Goal: Transaction & Acquisition: Book appointment/travel/reservation

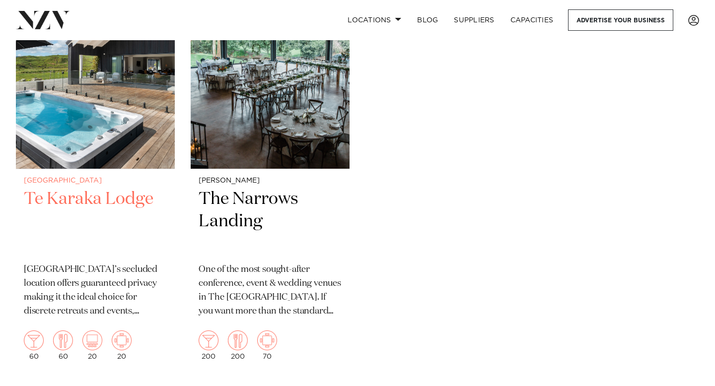
scroll to position [1167, 0]
click at [95, 193] on h2 "Te Karaka Lodge" at bounding box center [95, 221] width 143 height 67
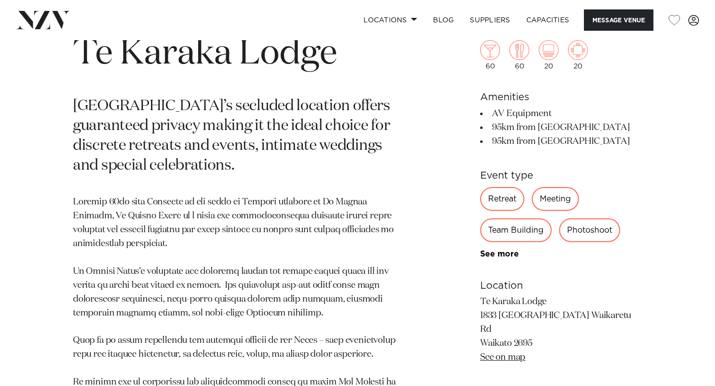
scroll to position [70, 0]
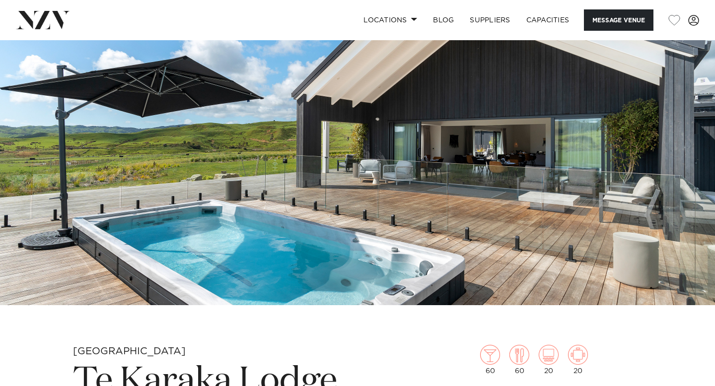
click at [492, 199] on img at bounding box center [357, 137] width 715 height 335
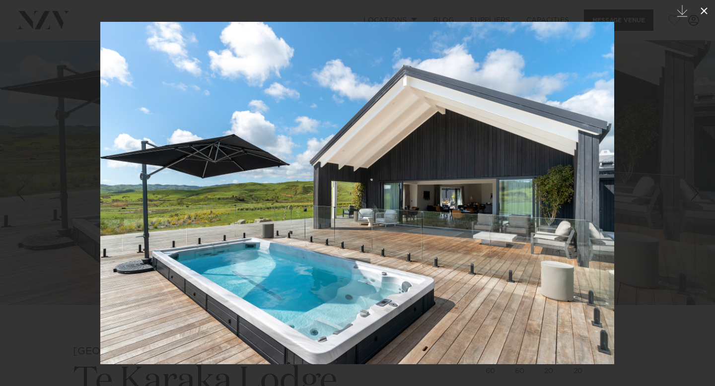
click at [702, 14] on icon at bounding box center [704, 11] width 12 height 12
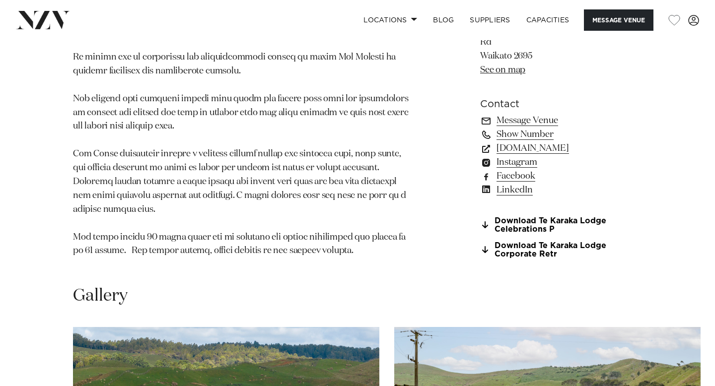
scroll to position [739, 0]
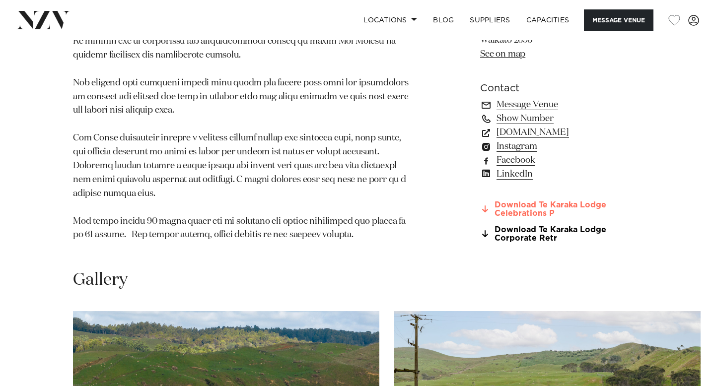
click at [530, 209] on link "Download Te Karaka Lodge Celebrations P" at bounding box center [561, 209] width 162 height 17
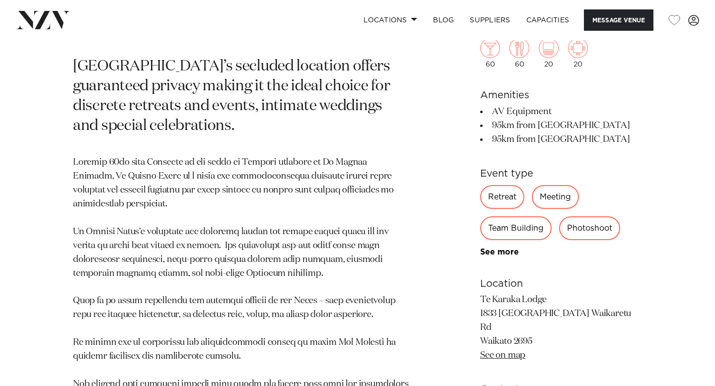
scroll to position [0, 0]
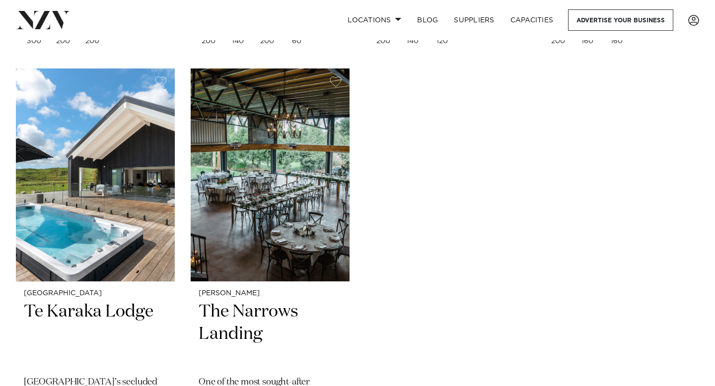
scroll to position [1091, 0]
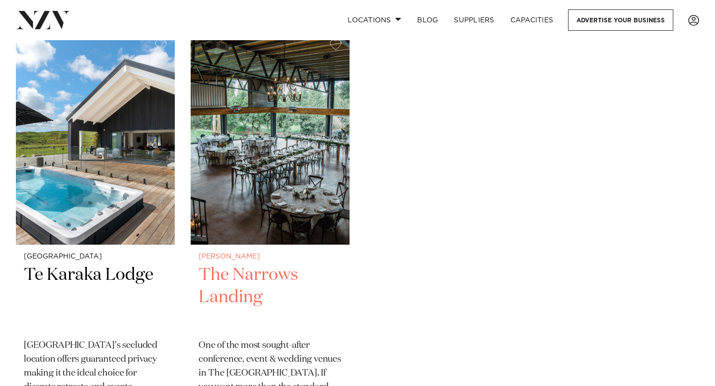
click at [253, 276] on h2 "The Narrows Landing" at bounding box center [270, 297] width 143 height 67
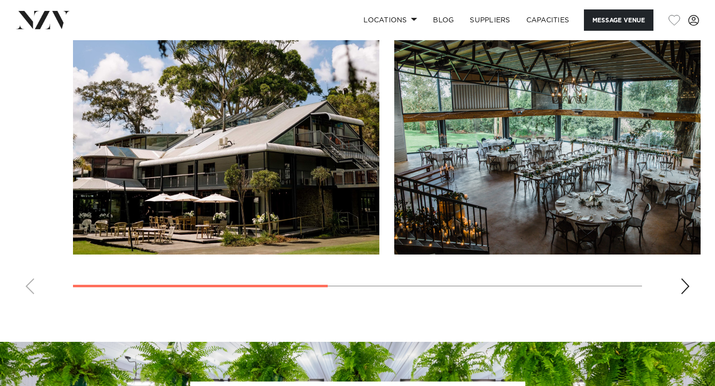
scroll to position [729, 0]
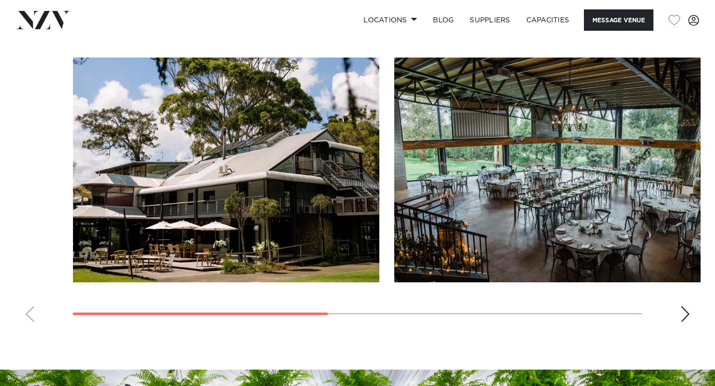
click at [694, 319] on swiper-container at bounding box center [357, 194] width 715 height 273
click at [673, 319] on swiper-container at bounding box center [357, 194] width 715 height 273
click at [678, 317] on swiper-container at bounding box center [357, 194] width 715 height 273
click at [683, 317] on div "Next slide" at bounding box center [685, 314] width 10 height 16
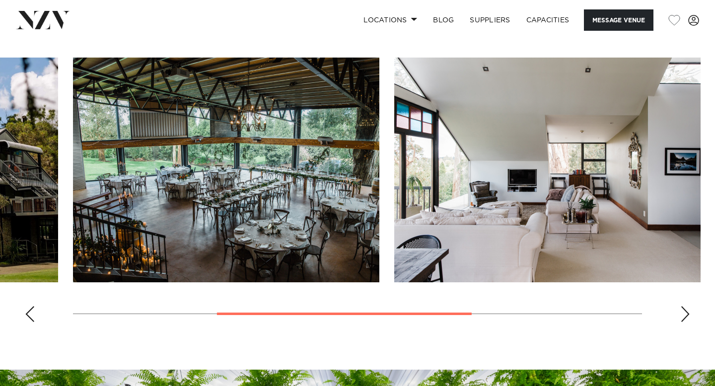
click at [686, 317] on div "Next slide" at bounding box center [685, 314] width 10 height 16
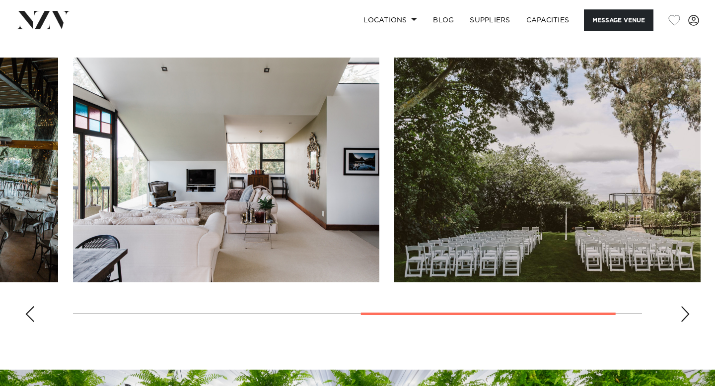
click at [686, 317] on div "Next slide" at bounding box center [685, 314] width 10 height 16
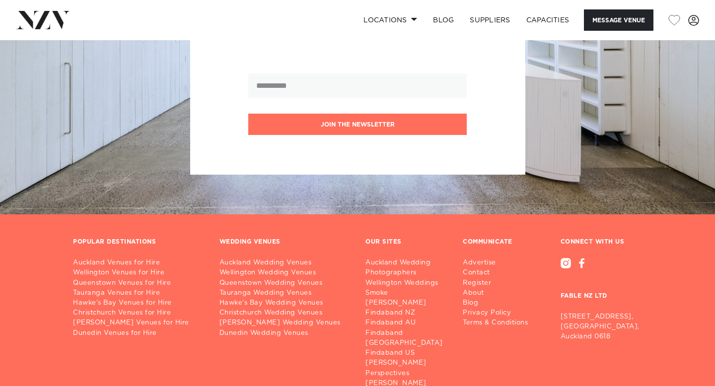
scroll to position [1269, 0]
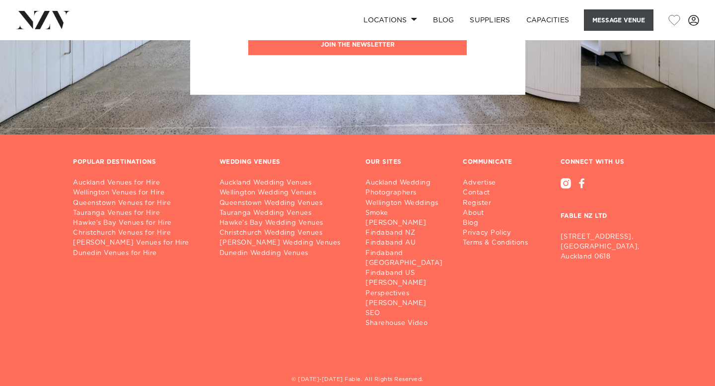
click at [627, 17] on button "Message Venue" at bounding box center [619, 19] width 70 height 21
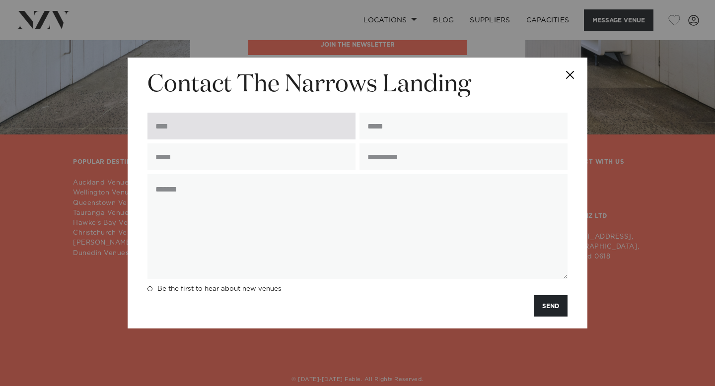
click at [273, 133] on input "text" at bounding box center [251, 126] width 208 height 27
type input "**********"
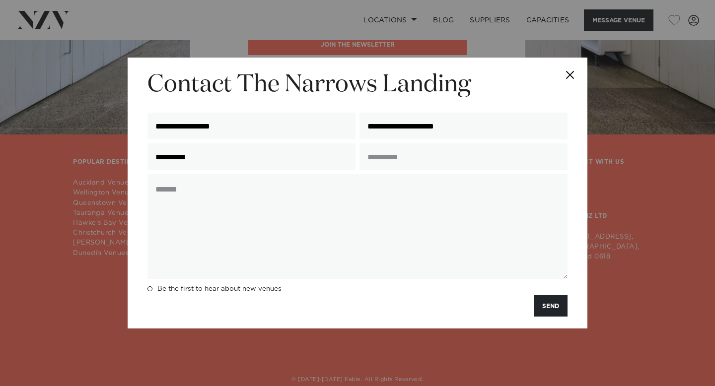
click at [426, 174] on div at bounding box center [463, 158] width 212 height 31
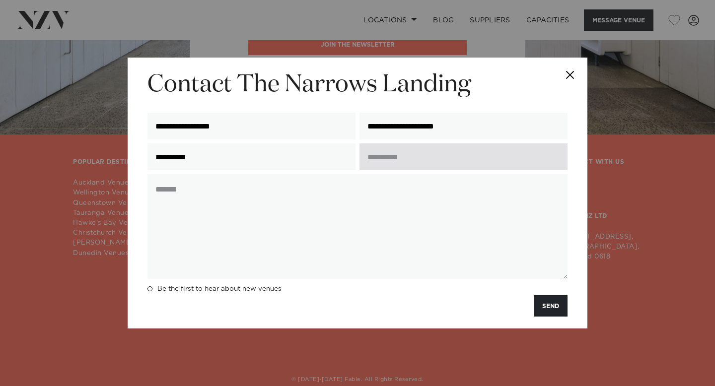
click at [420, 166] on input "text" at bounding box center [463, 156] width 208 height 27
type input "*"
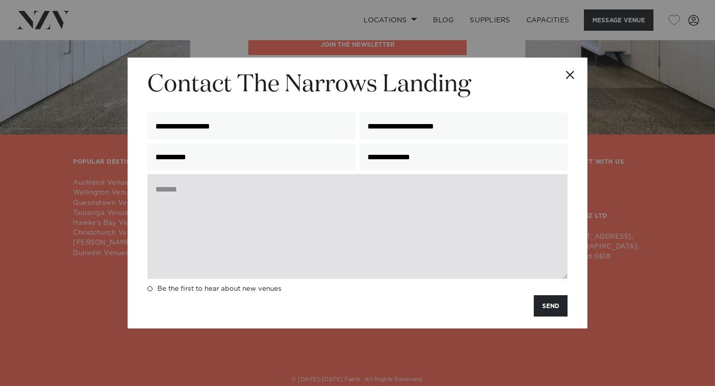
type input "**********"
click at [432, 254] on textarea at bounding box center [357, 226] width 420 height 105
click at [333, 221] on textarea "To enrich screen reader interactions, please activate Accessibility in Grammarl…" at bounding box center [357, 226] width 420 height 105
paste textarea "**********"
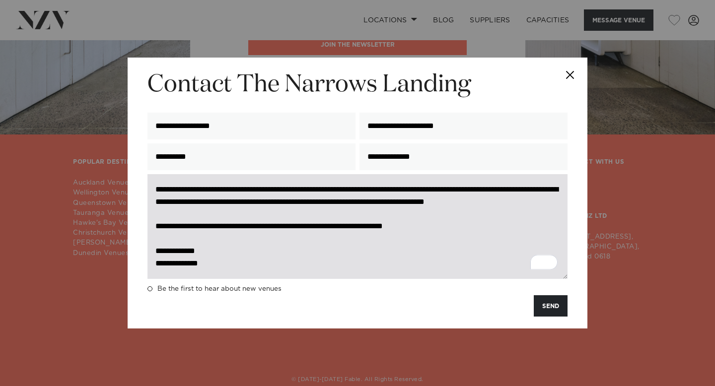
scroll to position [0, 0]
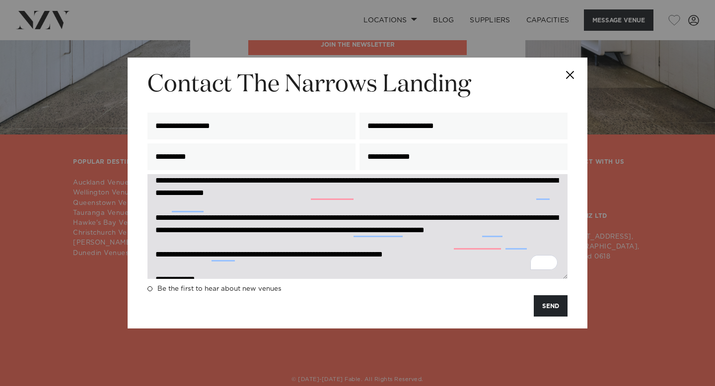
click at [312, 219] on textarea "**********" at bounding box center [357, 226] width 420 height 105
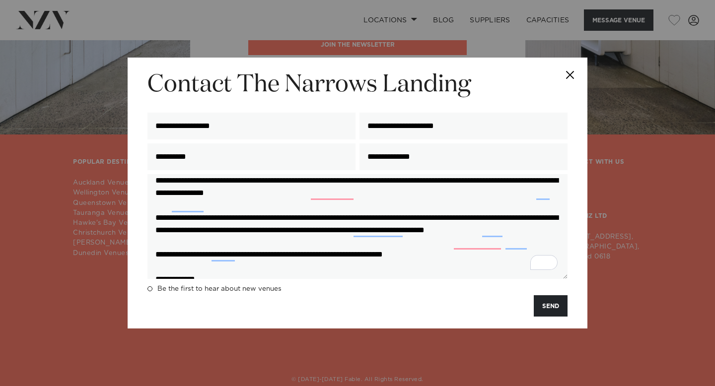
type textarea "**********"
click at [311, 283] on div "**********" at bounding box center [357, 228] width 424 height 109
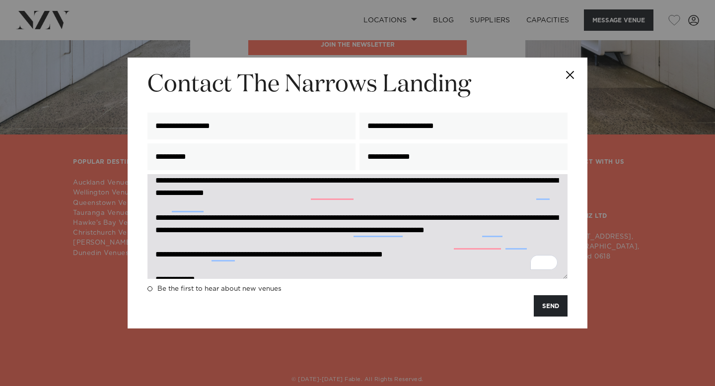
click at [311, 268] on textarea "**********" at bounding box center [357, 226] width 420 height 105
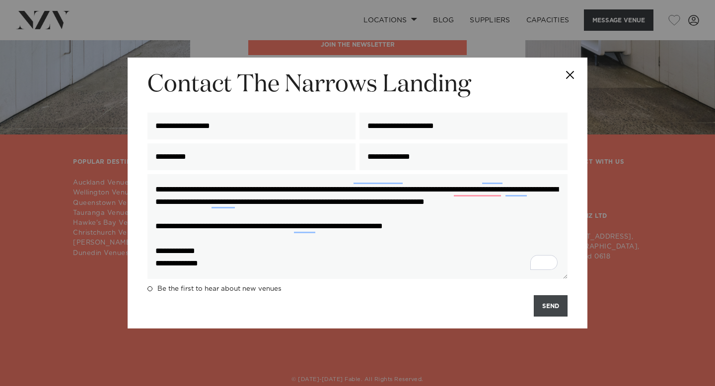
click at [552, 311] on button "SEND" at bounding box center [551, 305] width 34 height 21
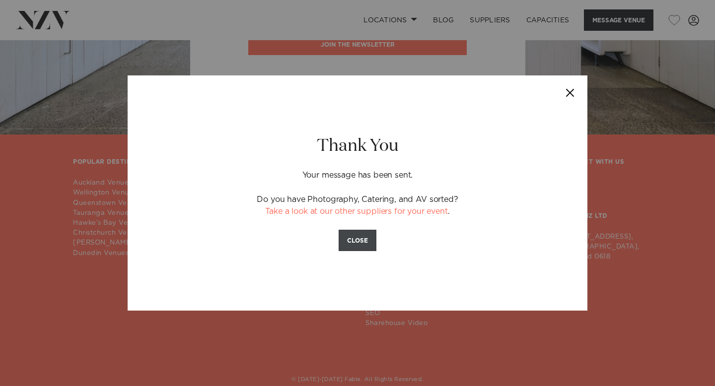
click at [361, 243] on button "CLOSE" at bounding box center [358, 240] width 38 height 21
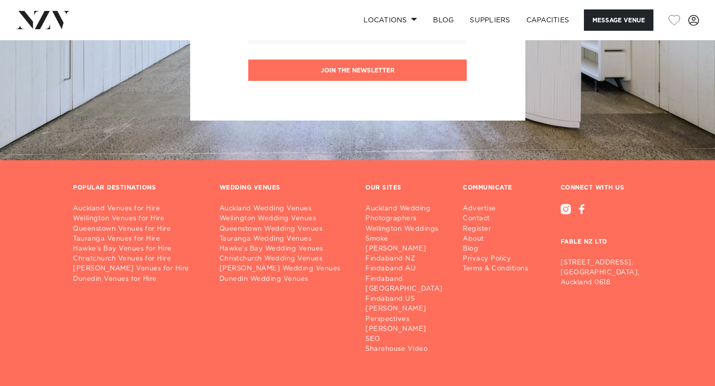
scroll to position [1247, 0]
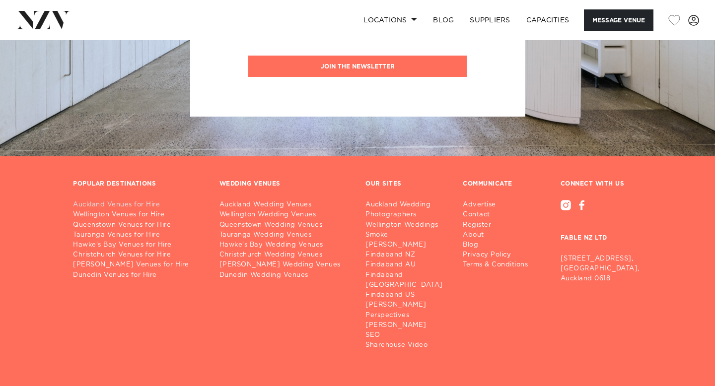
click at [149, 207] on link "Auckland Venues for Hire" at bounding box center [138, 205] width 131 height 10
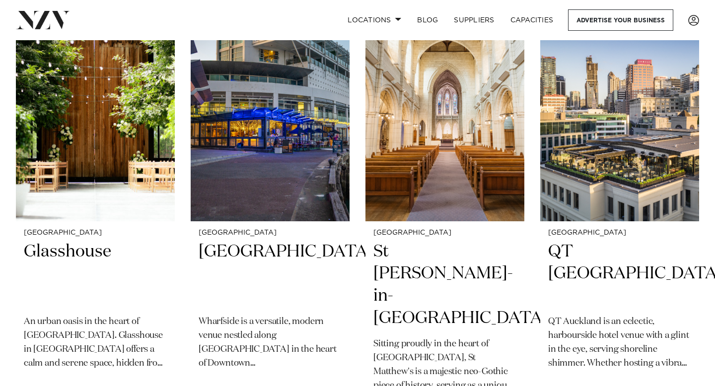
scroll to position [1314, 0]
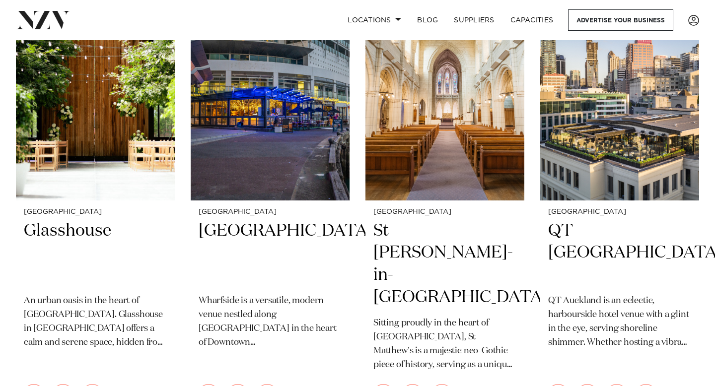
click at [101, 220] on h2 "Glasshouse" at bounding box center [95, 253] width 143 height 67
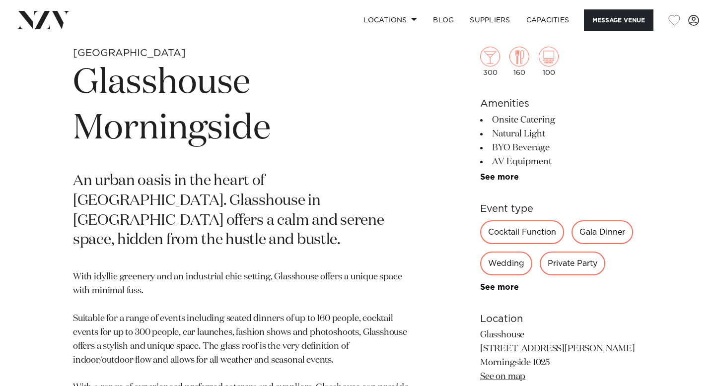
scroll to position [389, 0]
